Goal: Task Accomplishment & Management: Use online tool/utility

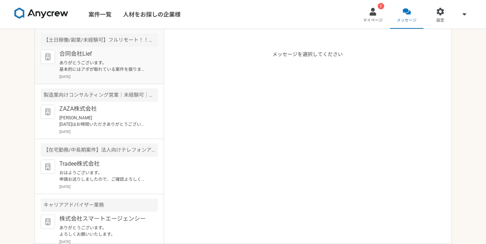
click at [132, 69] on p "ありがとうございます。 基本的にはアポが取れている案件を振りますので、そこに関しては問題ないかと思います。" at bounding box center [103, 66] width 89 height 13
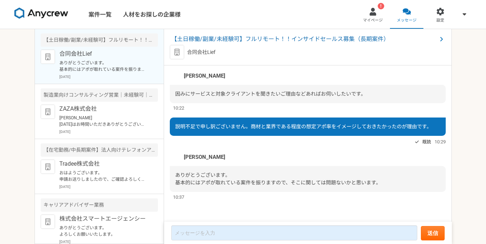
scroll to position [1506, 0]
click at [286, 41] on span "【土日稼働/副業/未経験可】フルリモート！！インサイドセールス募集（長期案件）" at bounding box center [304, 39] width 266 height 9
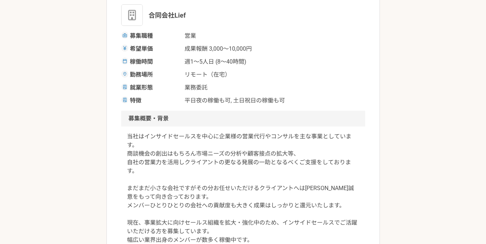
scroll to position [144, 0]
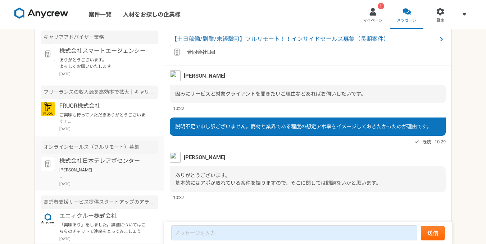
scroll to position [171, 0]
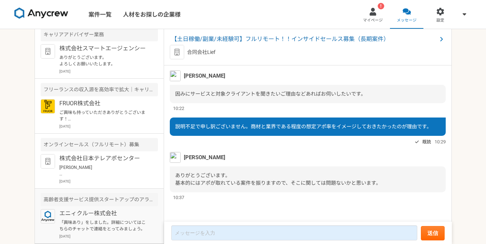
click at [126, 213] on p "エニィクルー株式会社" at bounding box center [103, 213] width 89 height 9
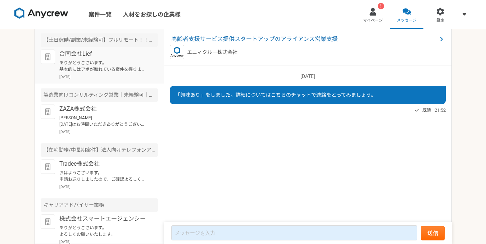
click at [130, 67] on p "ありがとうございます。 基本的にはアポが取れている案件を振りますので、そこに関しては問題ないかと思います。" at bounding box center [103, 66] width 89 height 13
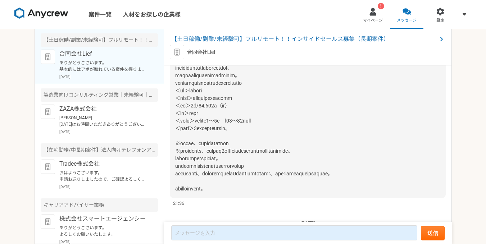
scroll to position [654, 0]
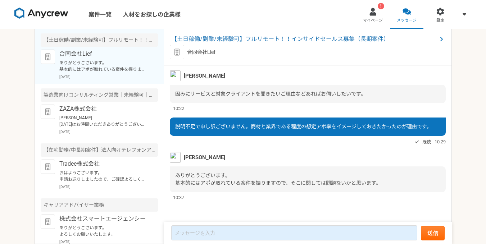
click at [112, 13] on link "案件一覧" at bounding box center [100, 14] width 35 height 29
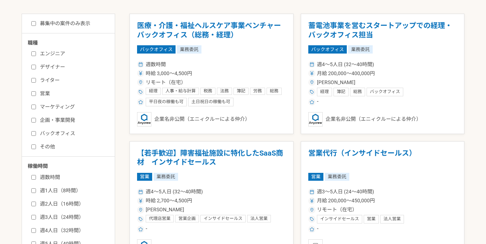
scroll to position [146, 0]
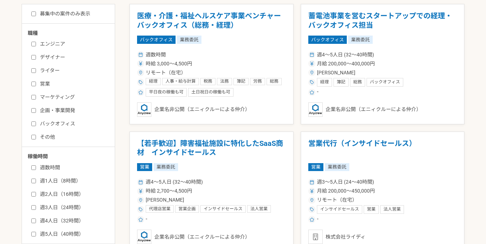
click at [31, 82] on input "営業" at bounding box center [33, 84] width 5 height 5
checkbox input "true"
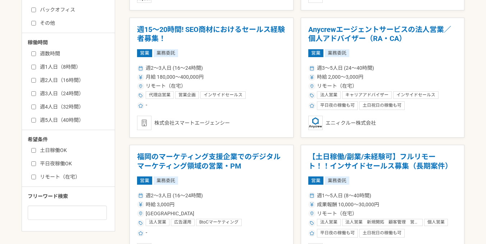
scroll to position [266, 0]
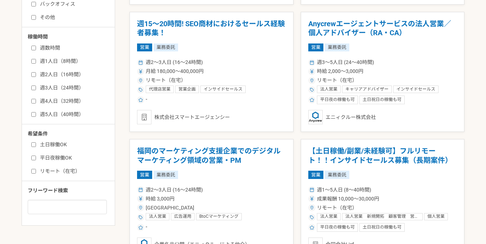
click at [32, 171] on input "リモート（在宅）" at bounding box center [33, 171] width 5 height 5
checkbox input "true"
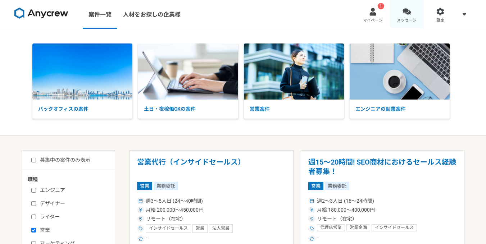
click at [410, 15] on div at bounding box center [407, 12] width 8 height 8
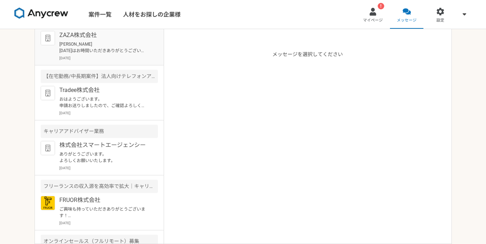
scroll to position [91, 0]
